Goal: Task Accomplishment & Management: Complete application form

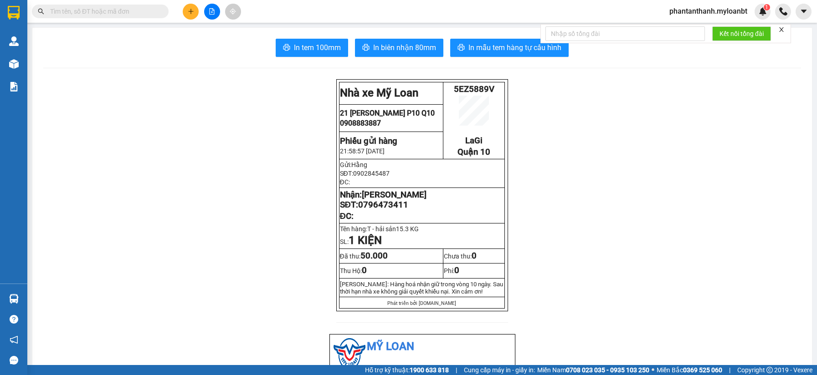
click at [199, 12] on div at bounding box center [212, 12] width 68 height 16
click at [195, 15] on button at bounding box center [191, 12] width 16 height 16
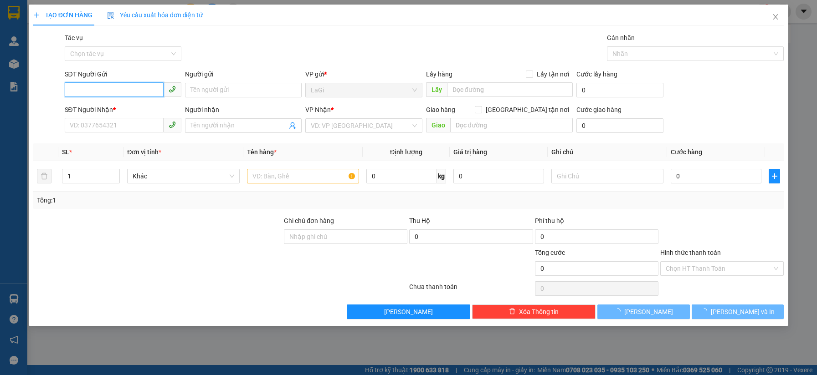
click at [110, 88] on input "SĐT Người Gửi" at bounding box center [114, 89] width 99 height 15
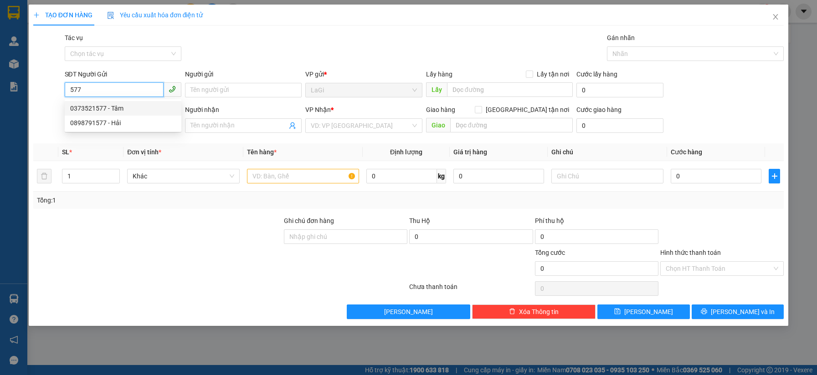
click at [105, 107] on div "0373521577 - Tâm" at bounding box center [123, 108] width 106 height 10
type input "0373521577"
type input "Tâm"
type input "0969508209"
type input "[PERSON_NAME]"
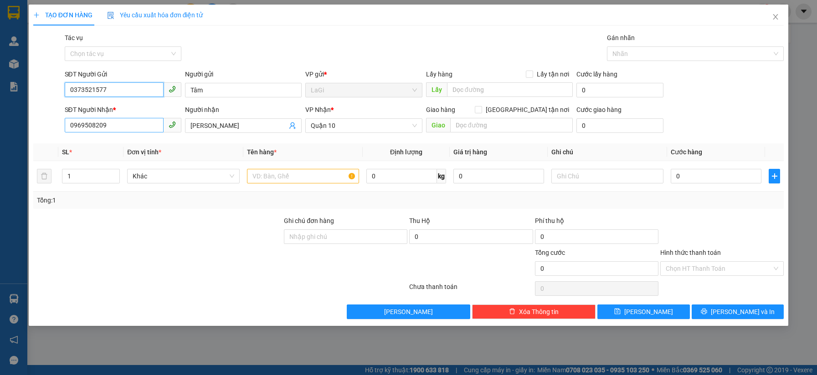
type input "0373521577"
click at [108, 121] on input "0969508209" at bounding box center [114, 125] width 99 height 15
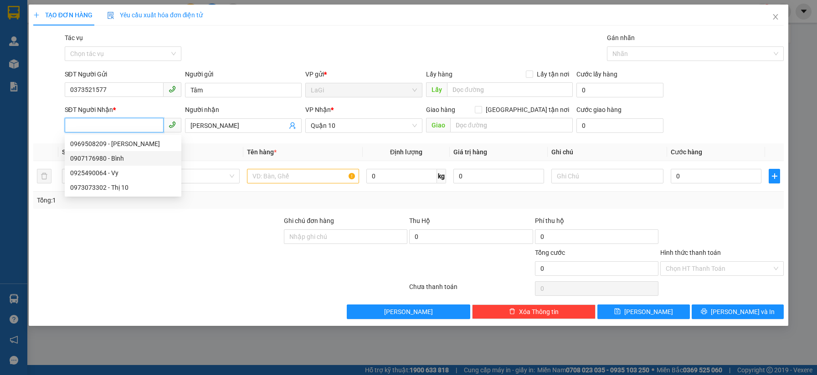
click at [142, 157] on div "0907176980 - Bình" at bounding box center [123, 159] width 106 height 10
type input "0907176980"
type input "Bình"
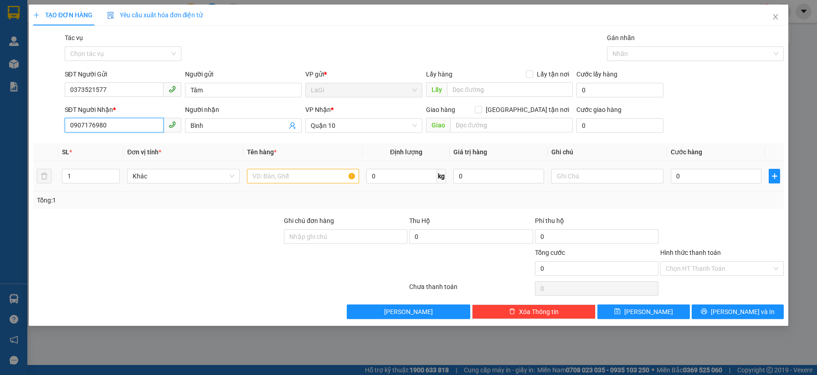
type input "0907176980"
click at [295, 179] on input "text" at bounding box center [303, 176] width 112 height 15
type input "B - vải"
type input "30"
type input "8"
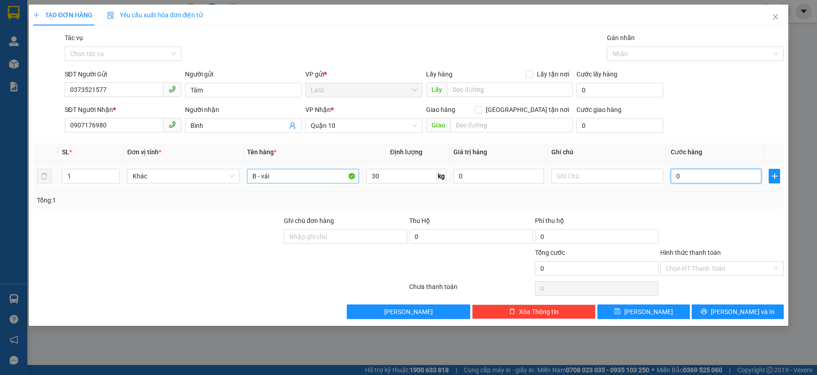
type input "8"
type input "80"
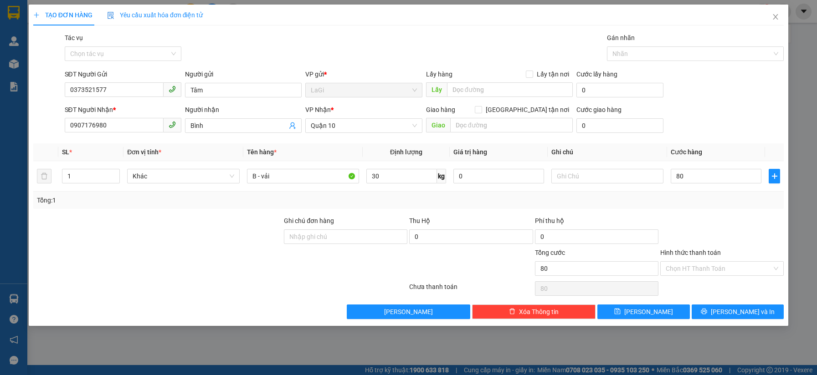
click at [733, 215] on div "Transit Pickup Surcharge Ids Transit Deliver Surcharge Ids Transit Deliver Surc…" at bounding box center [408, 176] width 750 height 287
type input "80.000"
click at [716, 311] on button "[PERSON_NAME] và In" at bounding box center [738, 312] width 92 height 15
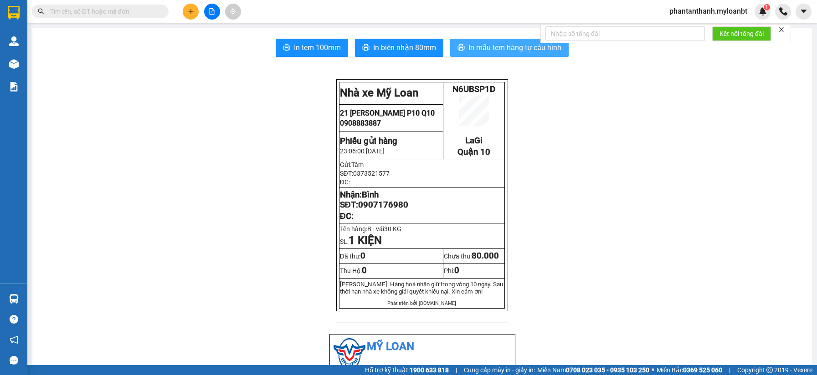
click at [480, 42] on span "In mẫu tem hàng tự cấu hình" at bounding box center [514, 47] width 93 height 11
